Goal: Navigation & Orientation: Find specific page/section

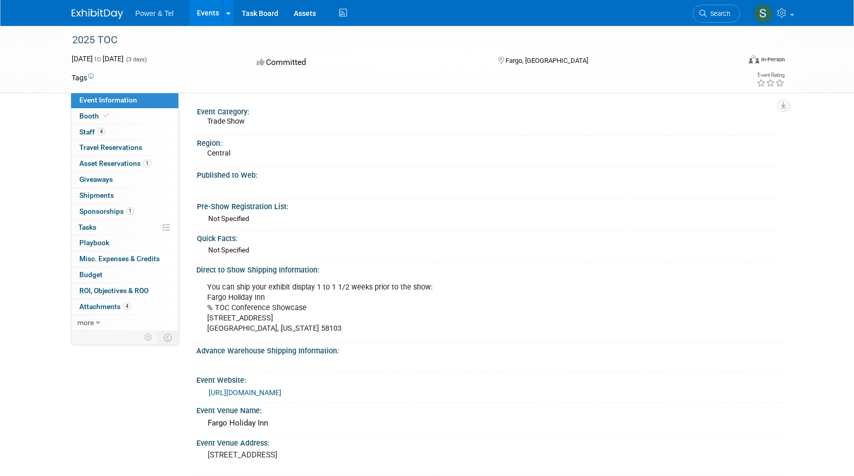
click at [207, 9] on link "Events" at bounding box center [208, 13] width 38 height 26
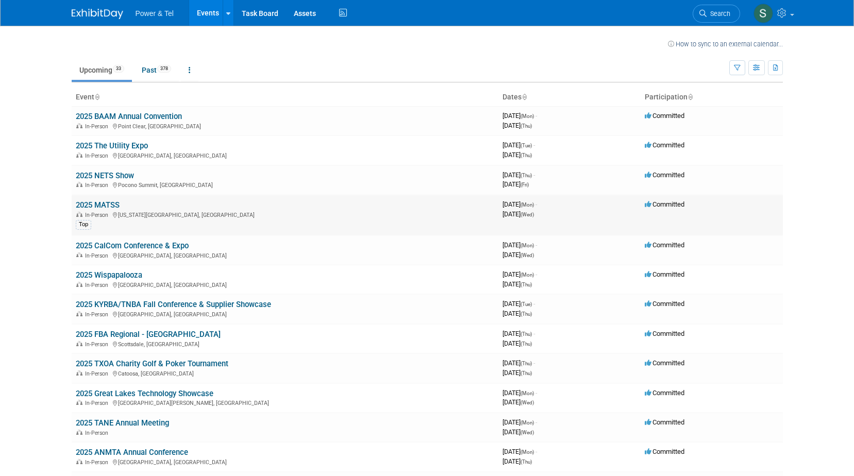
click at [109, 206] on link "2025 MATSS" at bounding box center [98, 204] width 44 height 9
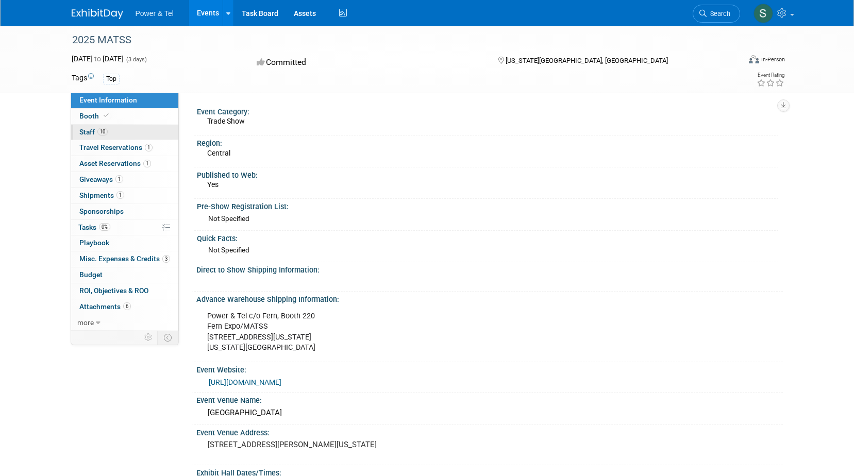
click at [88, 129] on span "Staff 10" at bounding box center [93, 132] width 28 height 8
